Goal: Information Seeking & Learning: Learn about a topic

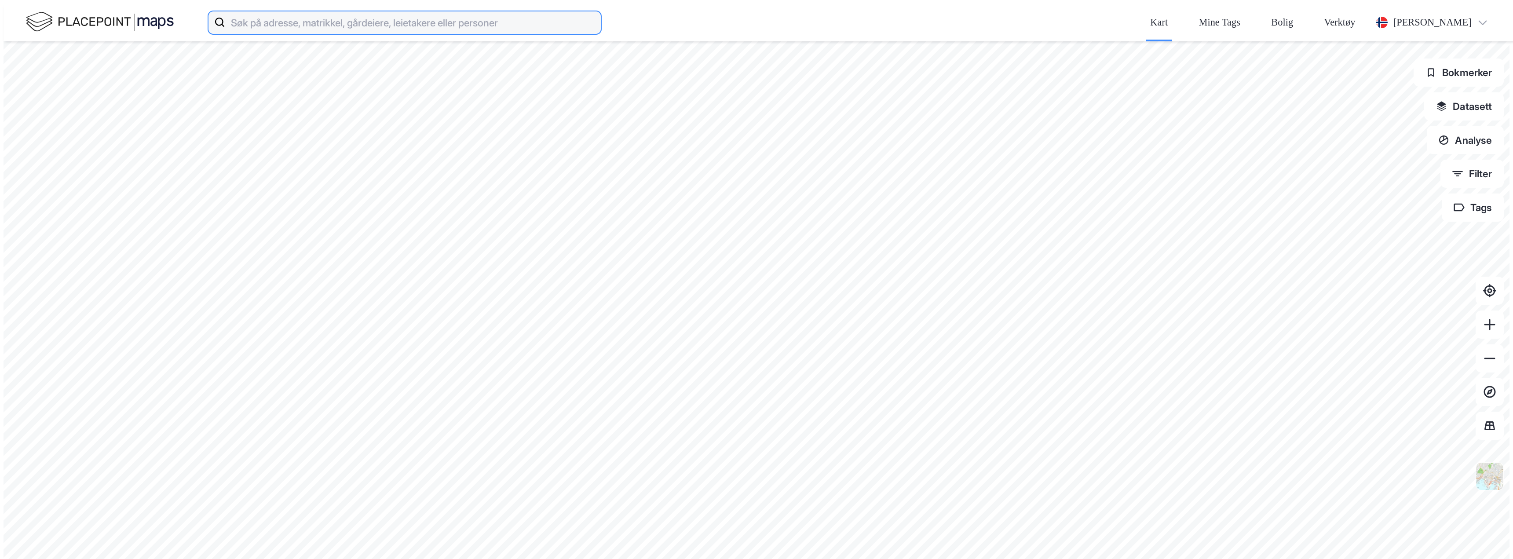
click at [225, 17] on input at bounding box center [413, 22] width 376 height 28
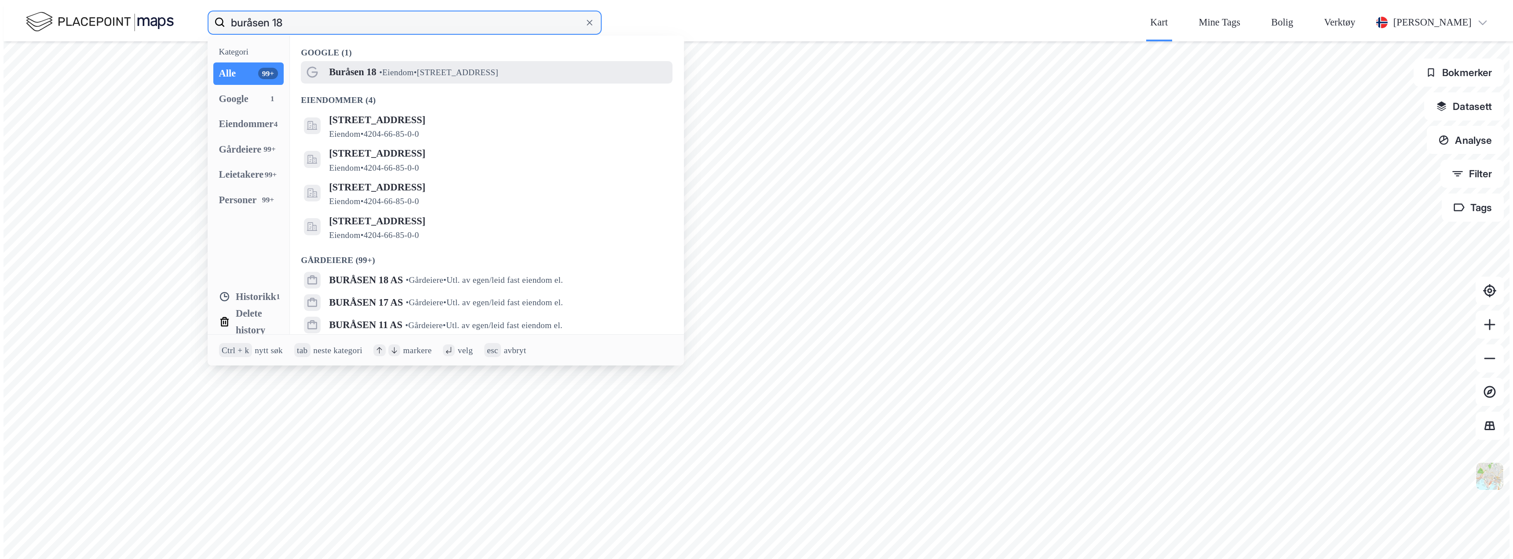
type input "buråsen 18"
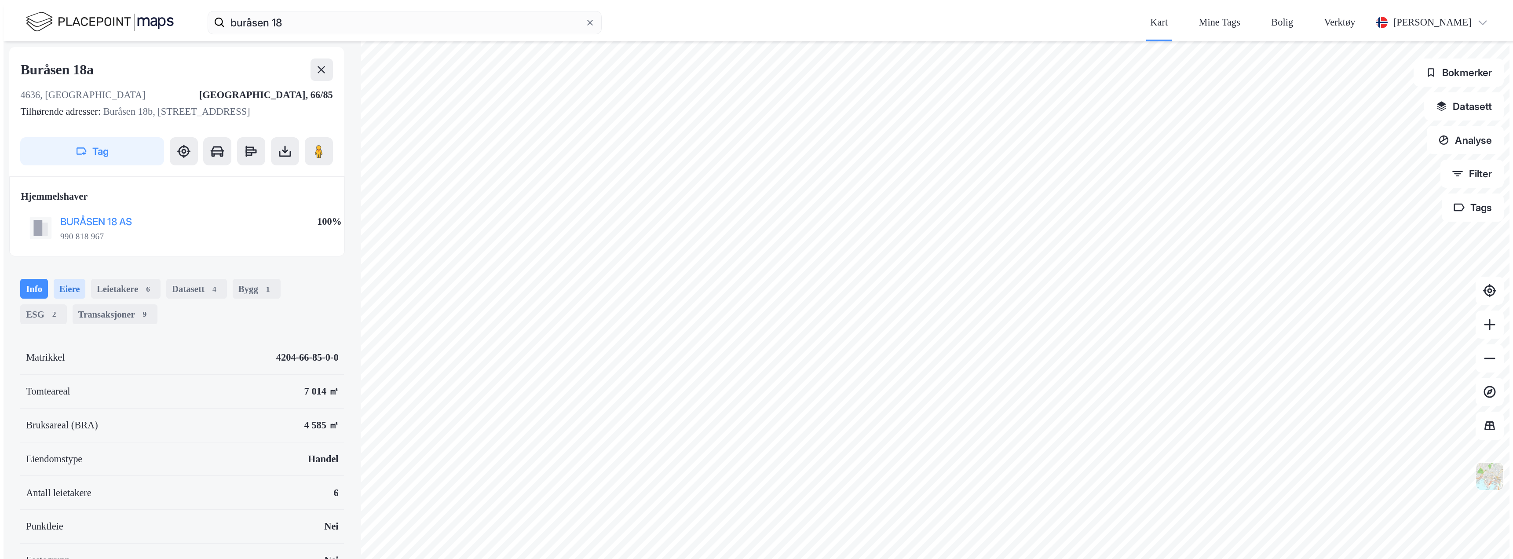
click at [54, 279] on div "Eiere" at bounding box center [70, 289] width 32 height 20
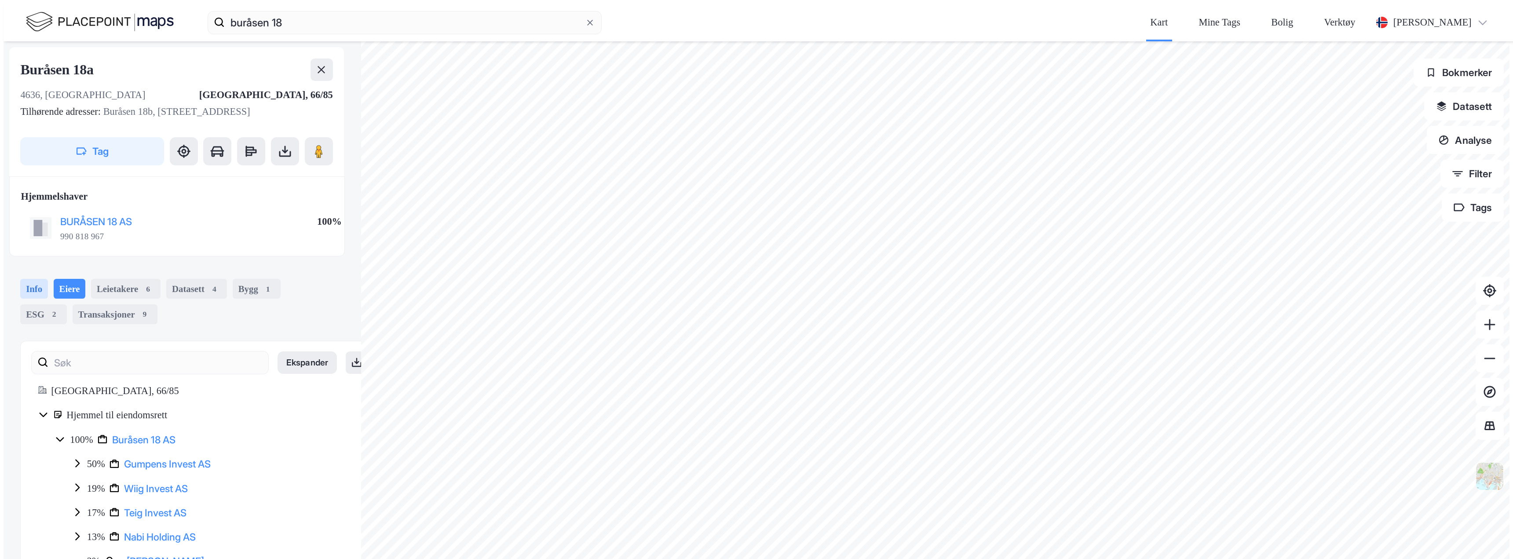
click at [20, 279] on div "Info" at bounding box center [34, 289] width 28 height 20
